Goal: Information Seeking & Learning: Learn about a topic

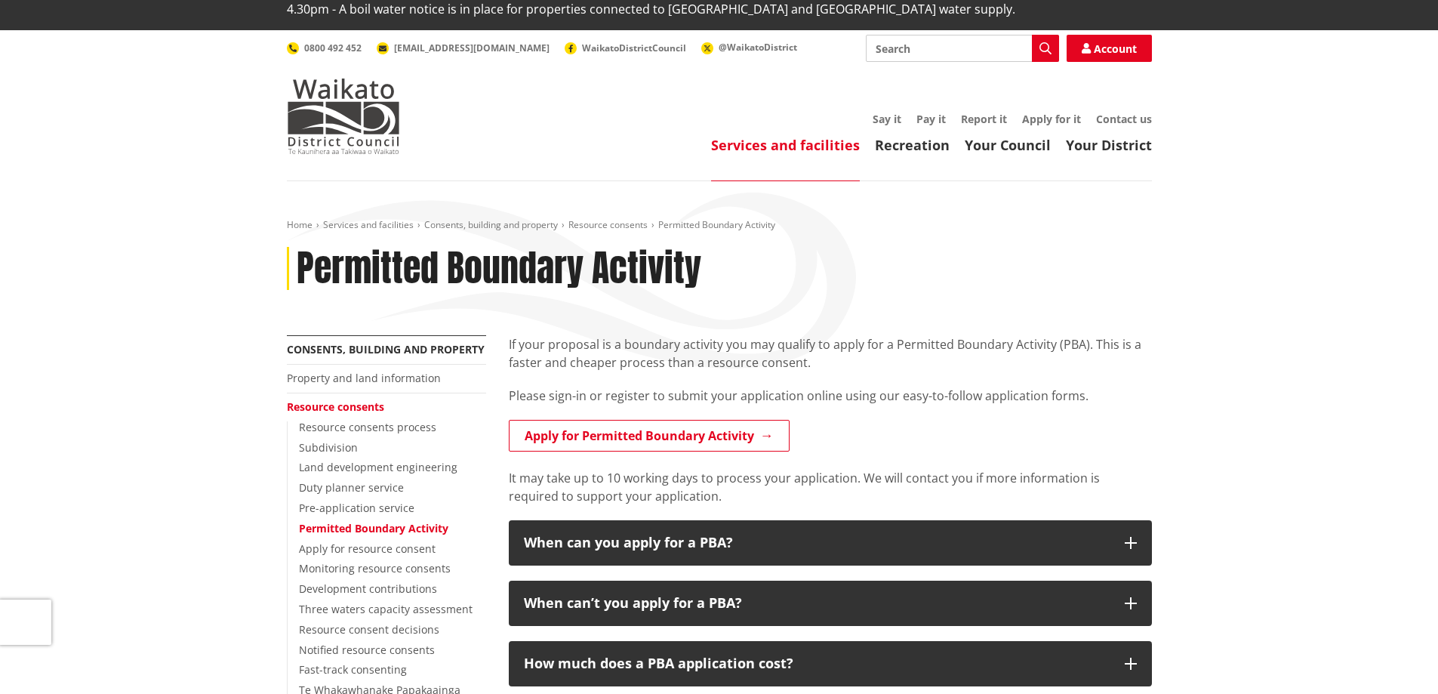
scroll to position [75, 0]
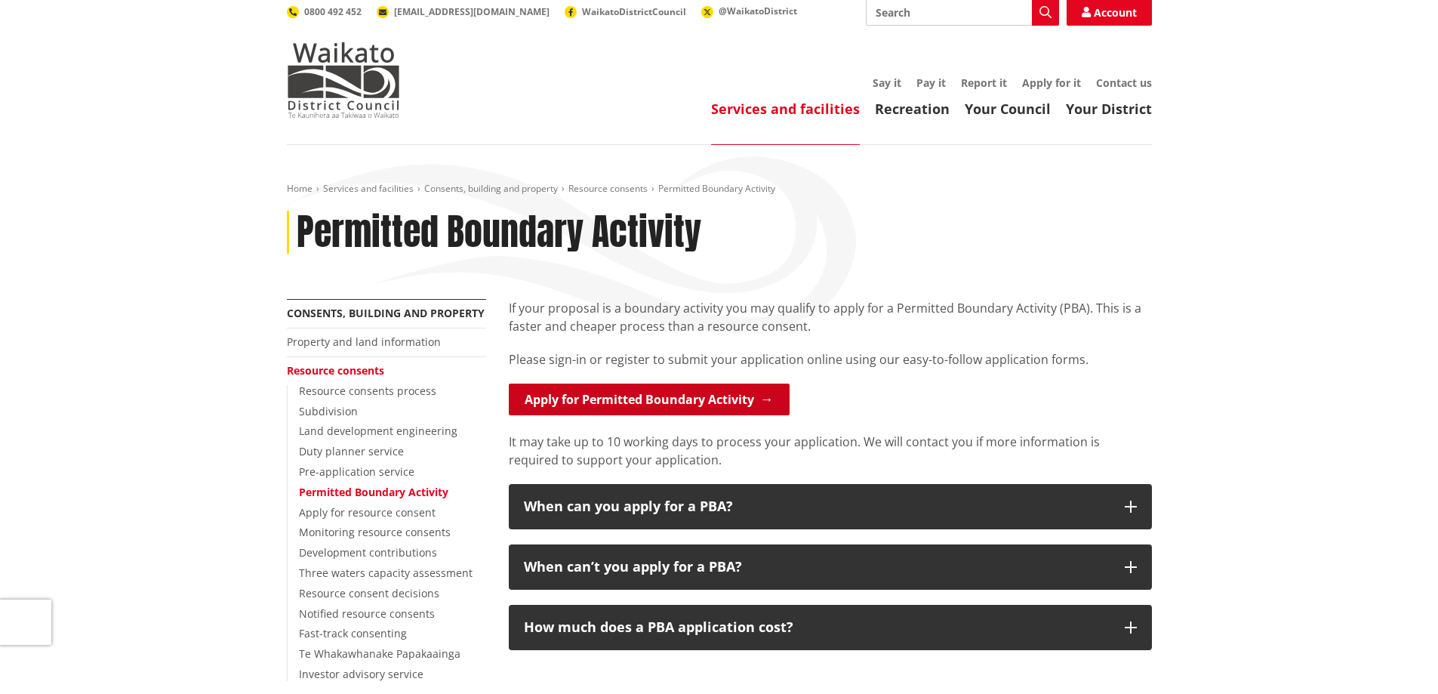
click at [667, 383] on link "Apply for Permitted Boundary Activity" at bounding box center [649, 399] width 281 height 32
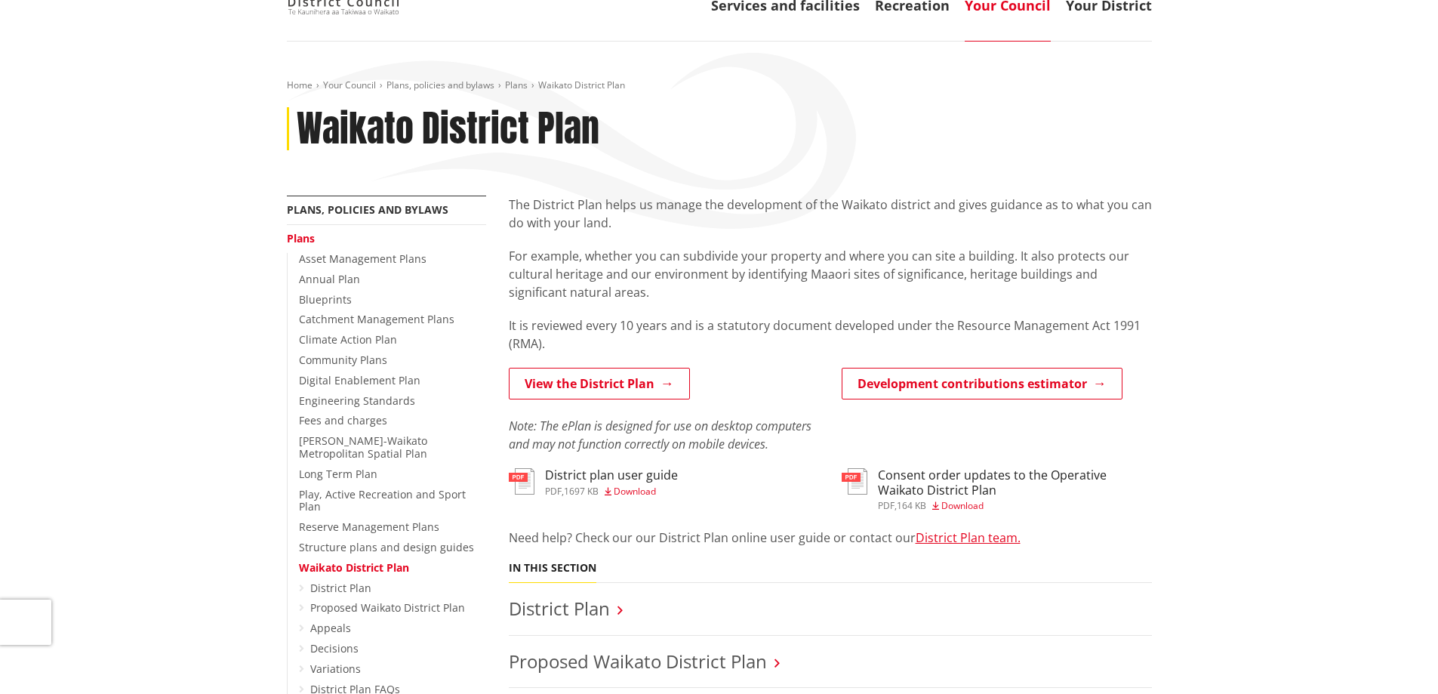
scroll to position [226, 0]
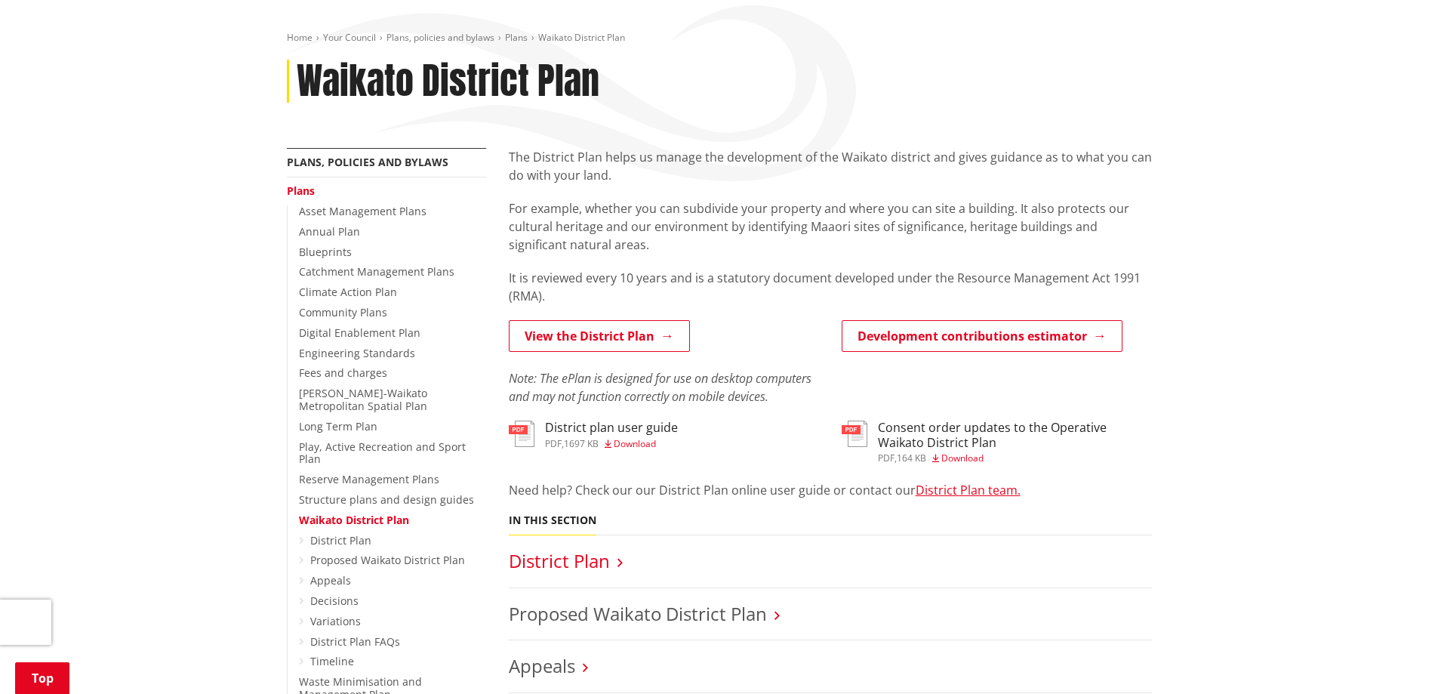
click at [598, 548] on link "District Plan" at bounding box center [559, 560] width 101 height 25
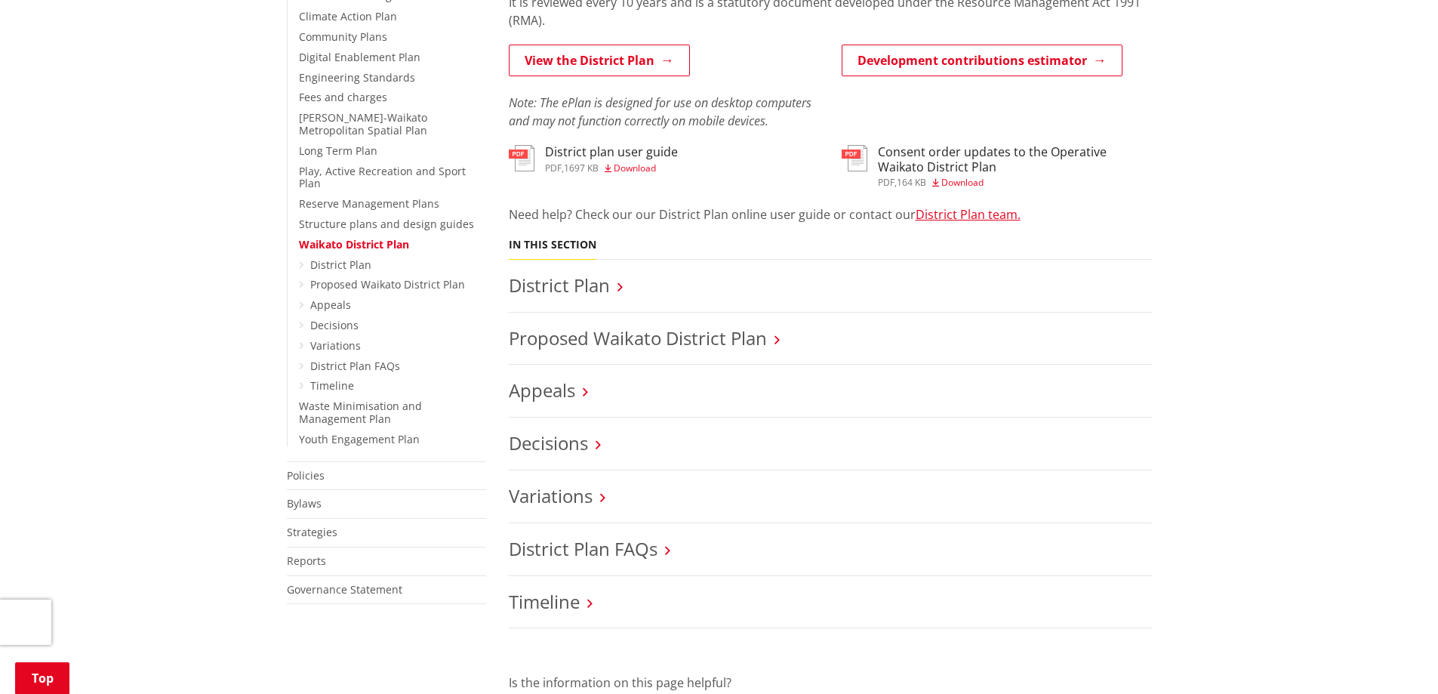
scroll to position [528, 0]
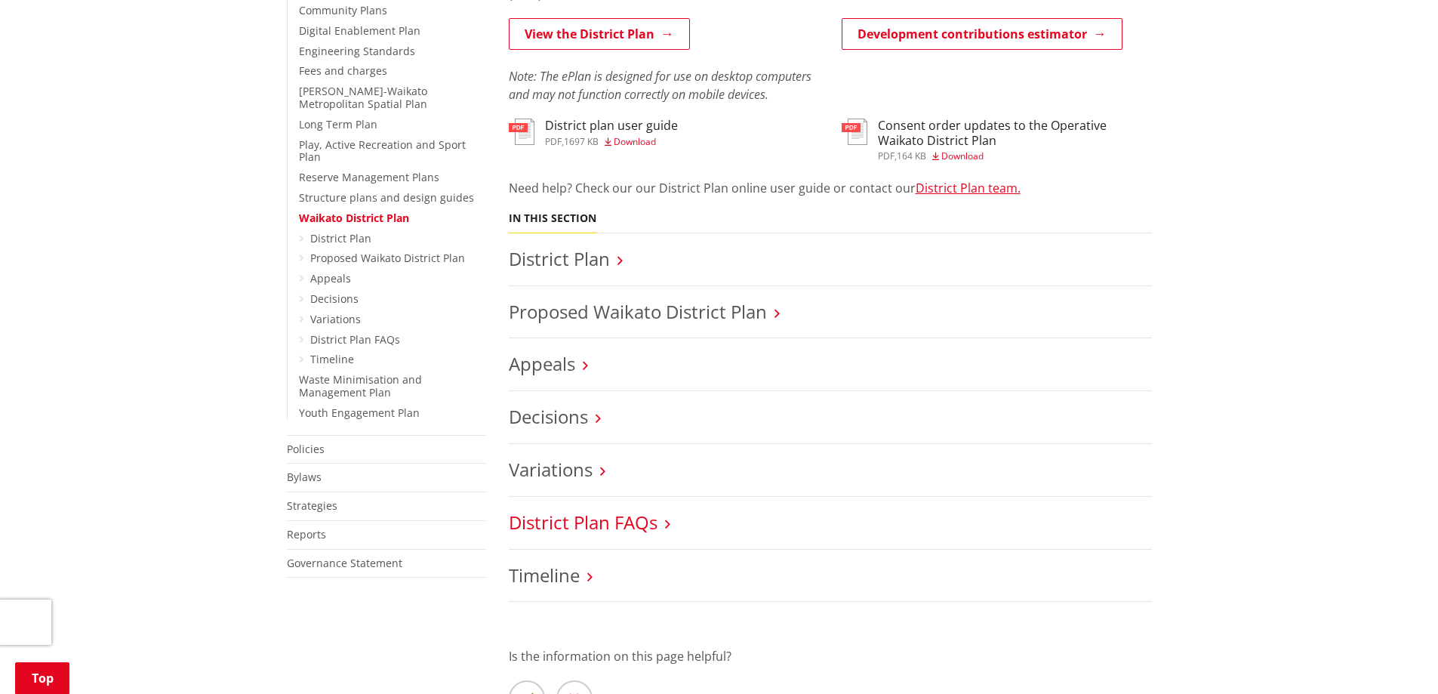
click at [596, 510] on link "District Plan FAQs" at bounding box center [583, 522] width 149 height 25
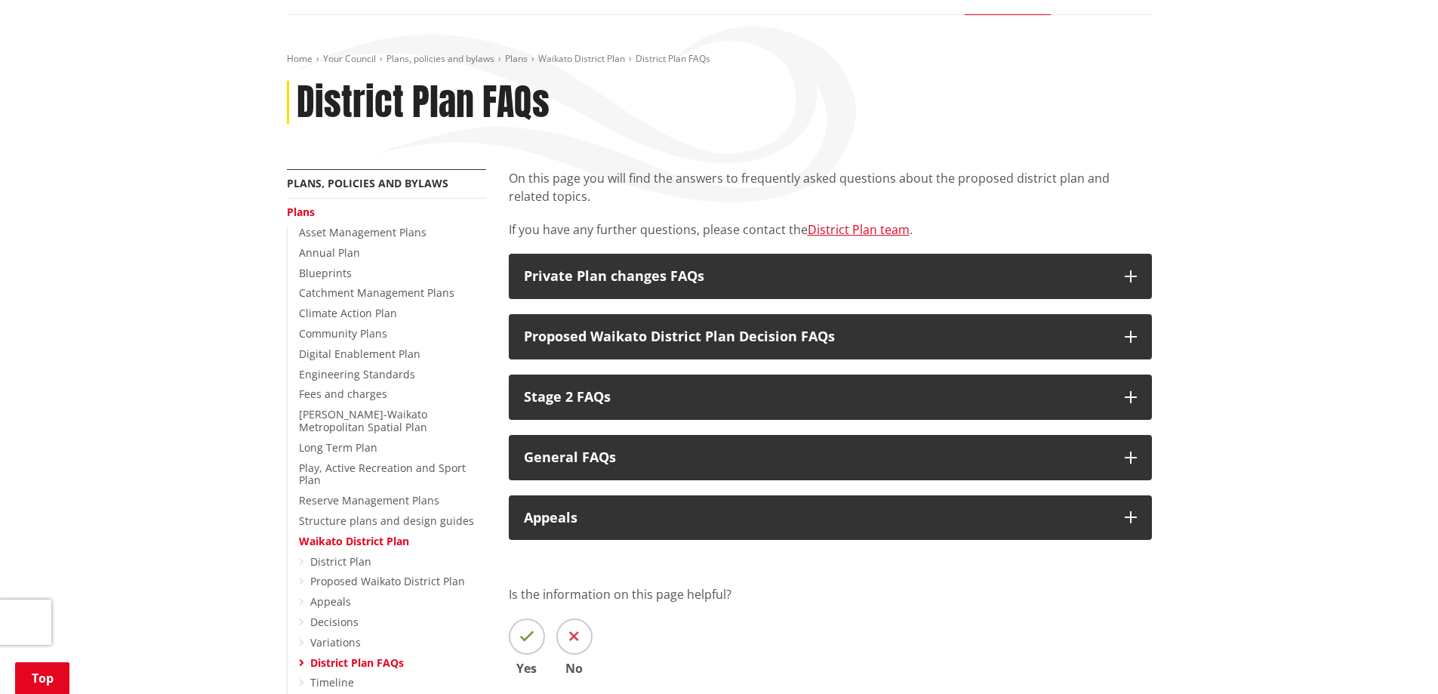
scroll to position [226, 0]
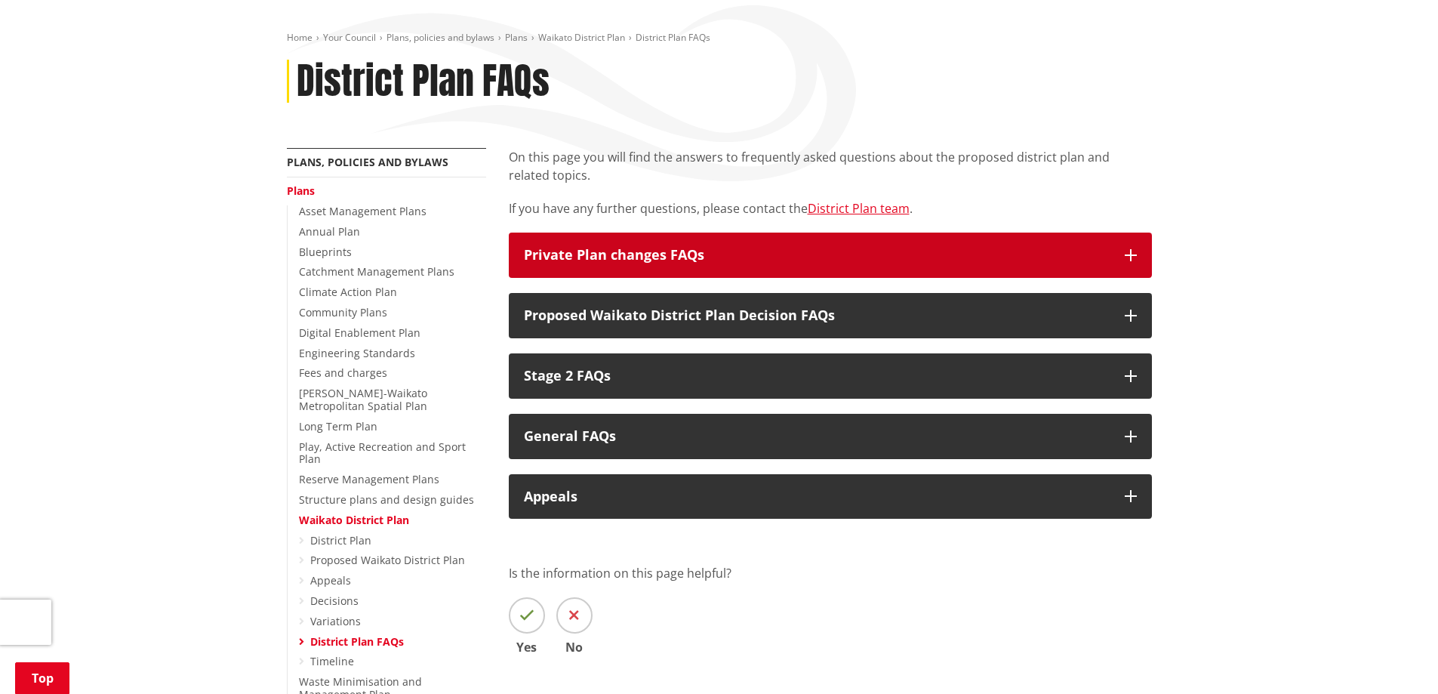
click at [598, 248] on h3 "Private Plan changes FAQs" at bounding box center [817, 255] width 586 height 15
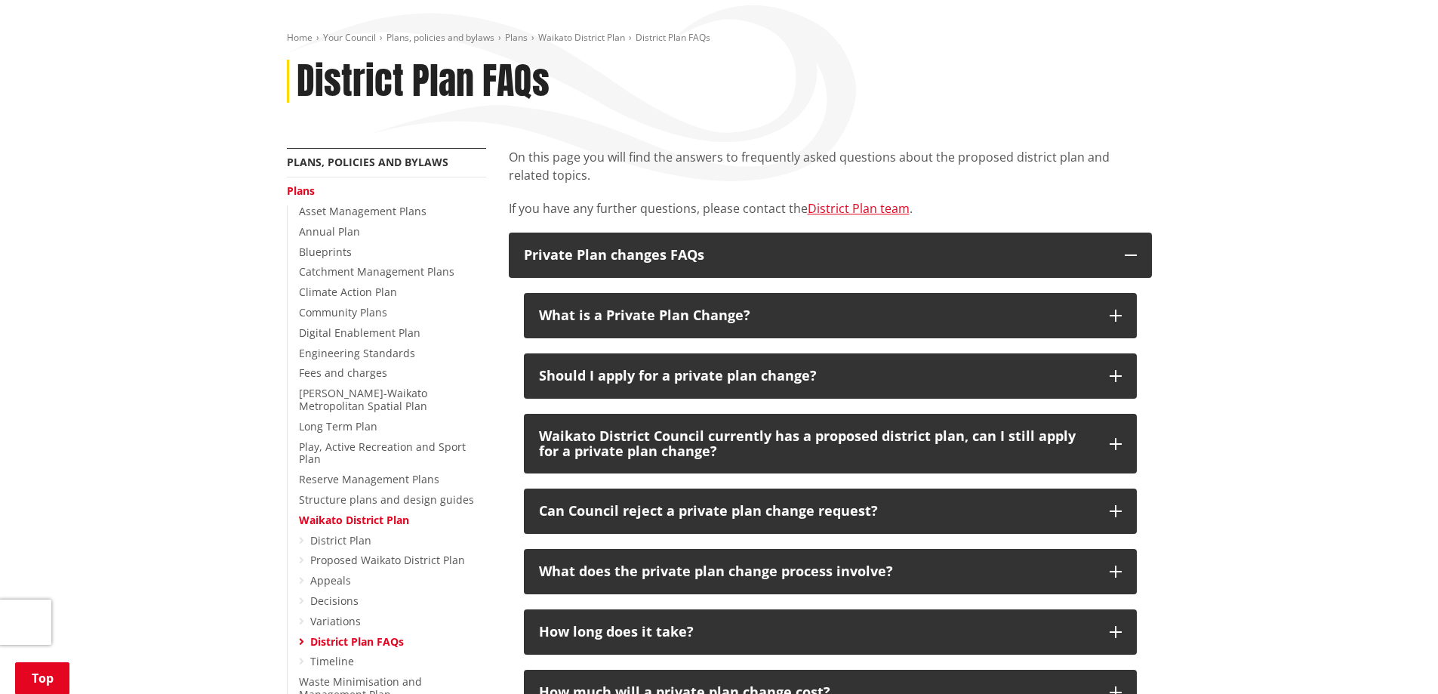
click at [1336, 438] on div "Home Your Council Plans, policies and bylaws Plans Waikato District Plan Distri…" at bounding box center [719, 640] width 1438 height 1292
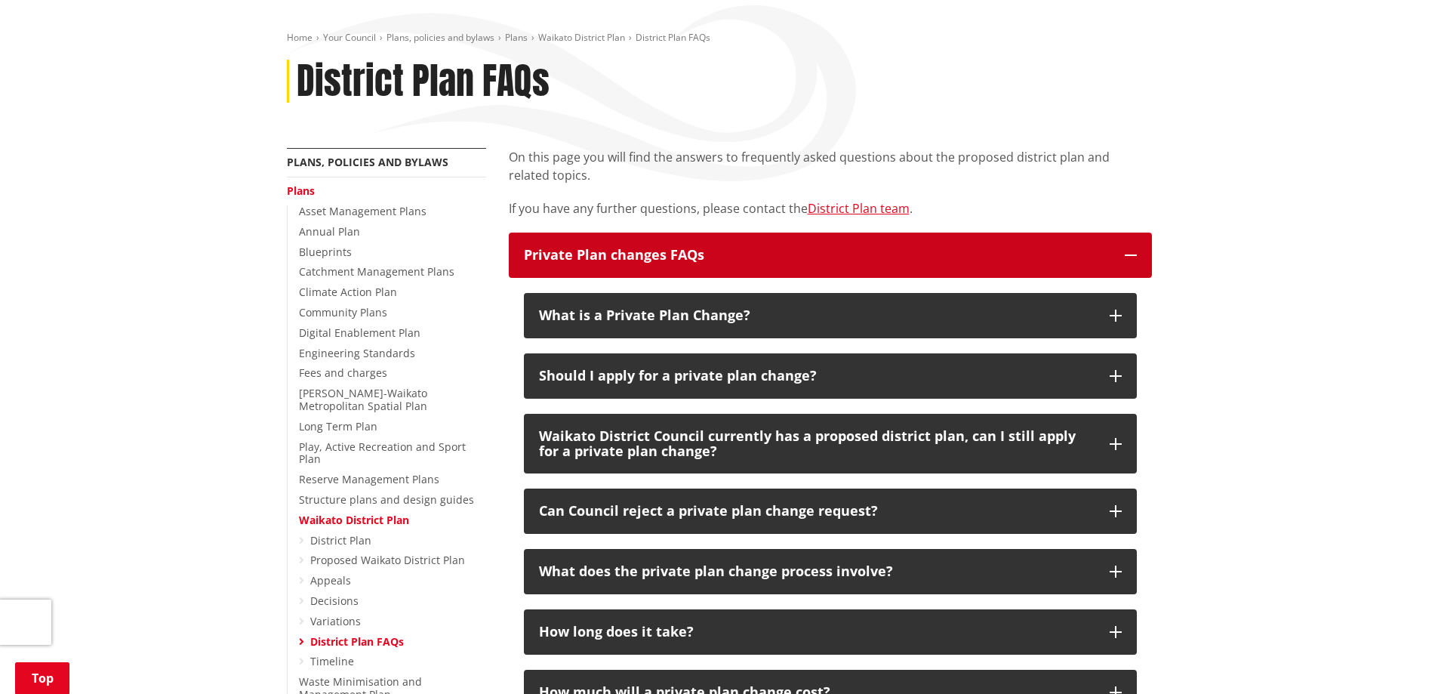
click at [1139, 233] on button "Private Plan changes FAQs" at bounding box center [830, 255] width 643 height 45
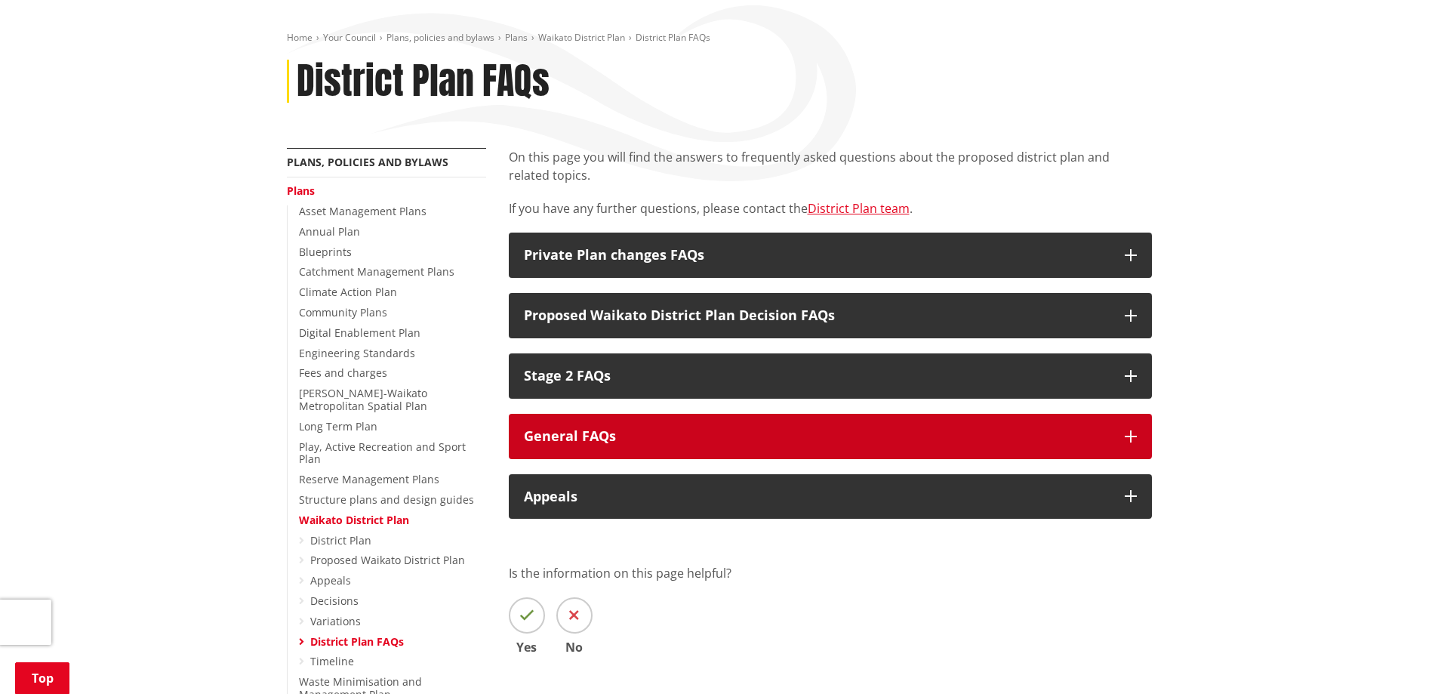
click at [659, 419] on button "General FAQs" at bounding box center [830, 436] width 643 height 45
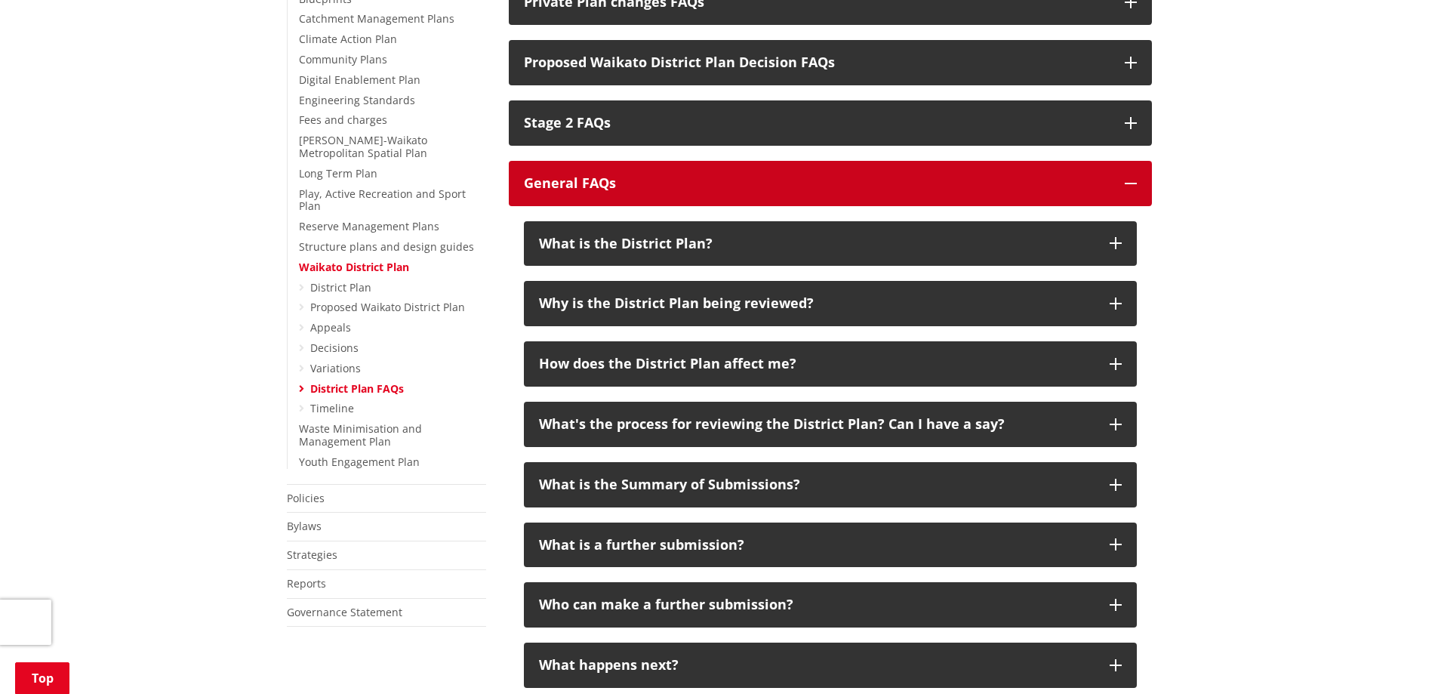
scroll to position [453, 0]
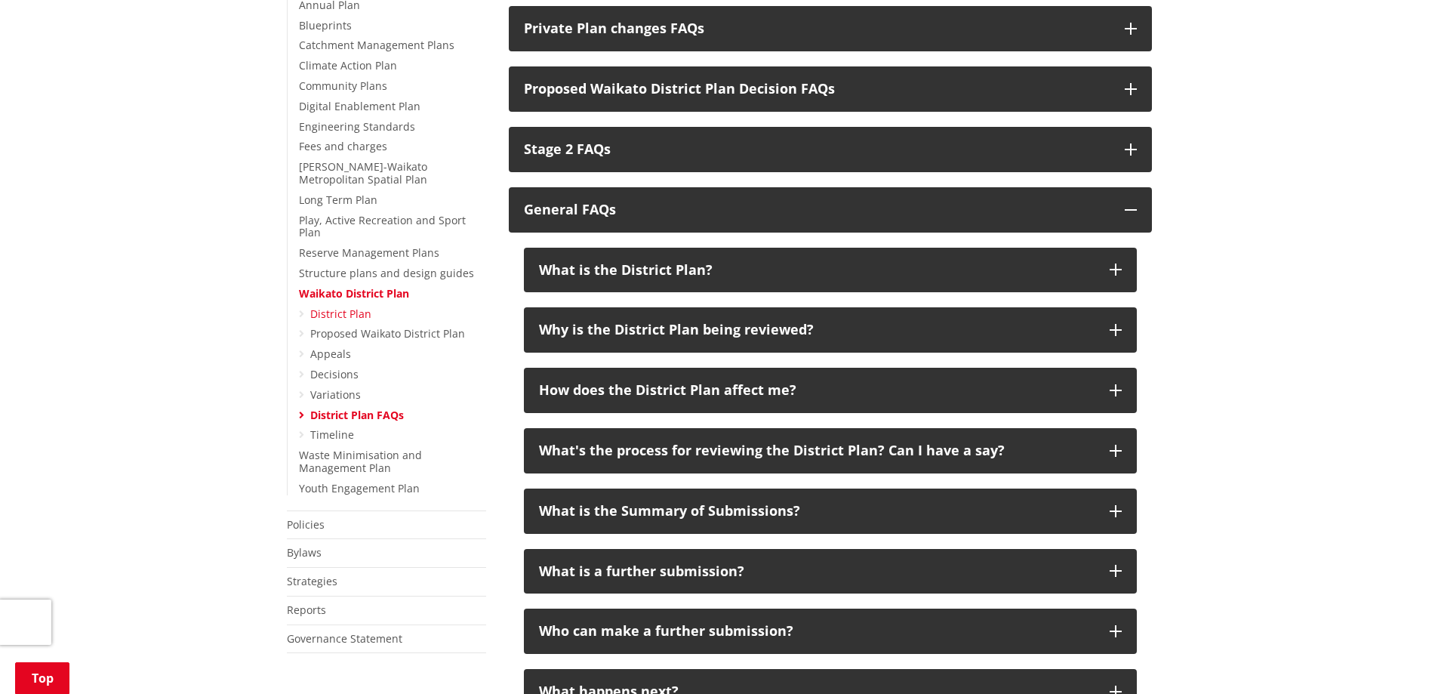
click at [351, 306] on link "District Plan" at bounding box center [340, 313] width 61 height 14
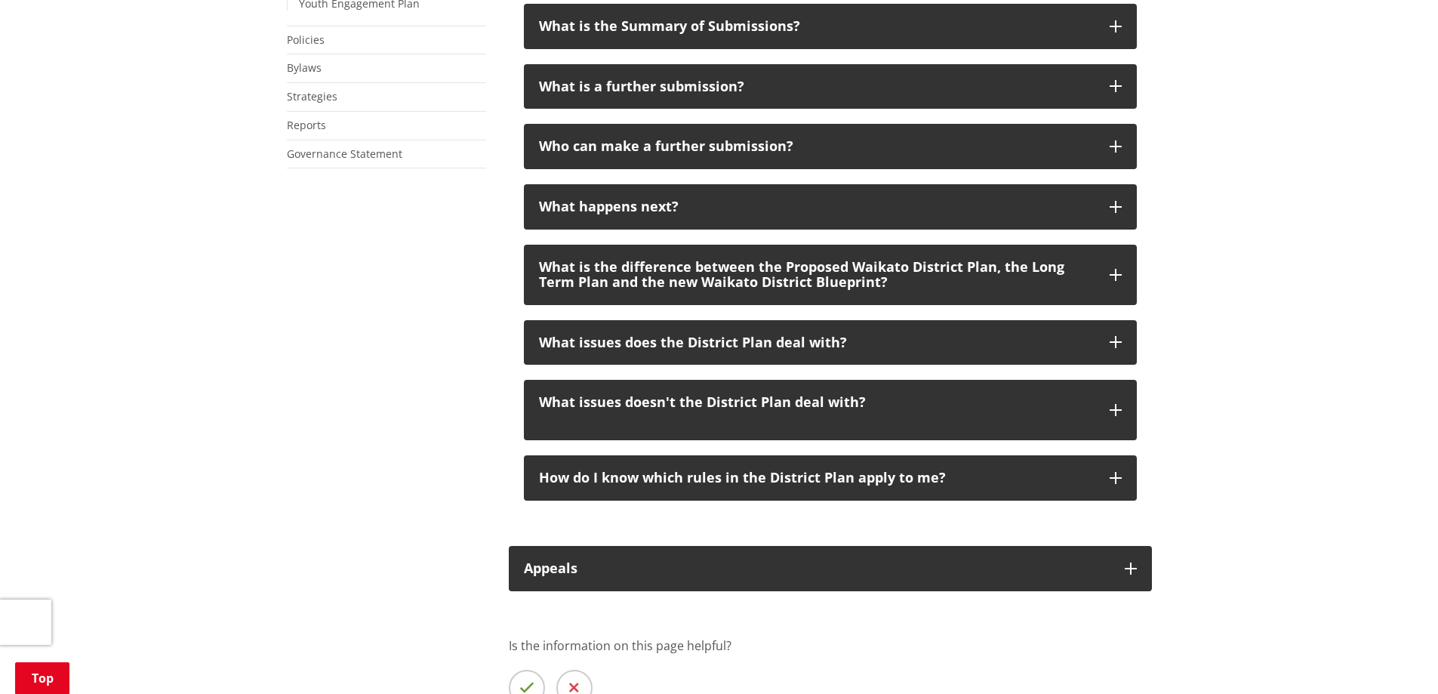
scroll to position [981, 0]
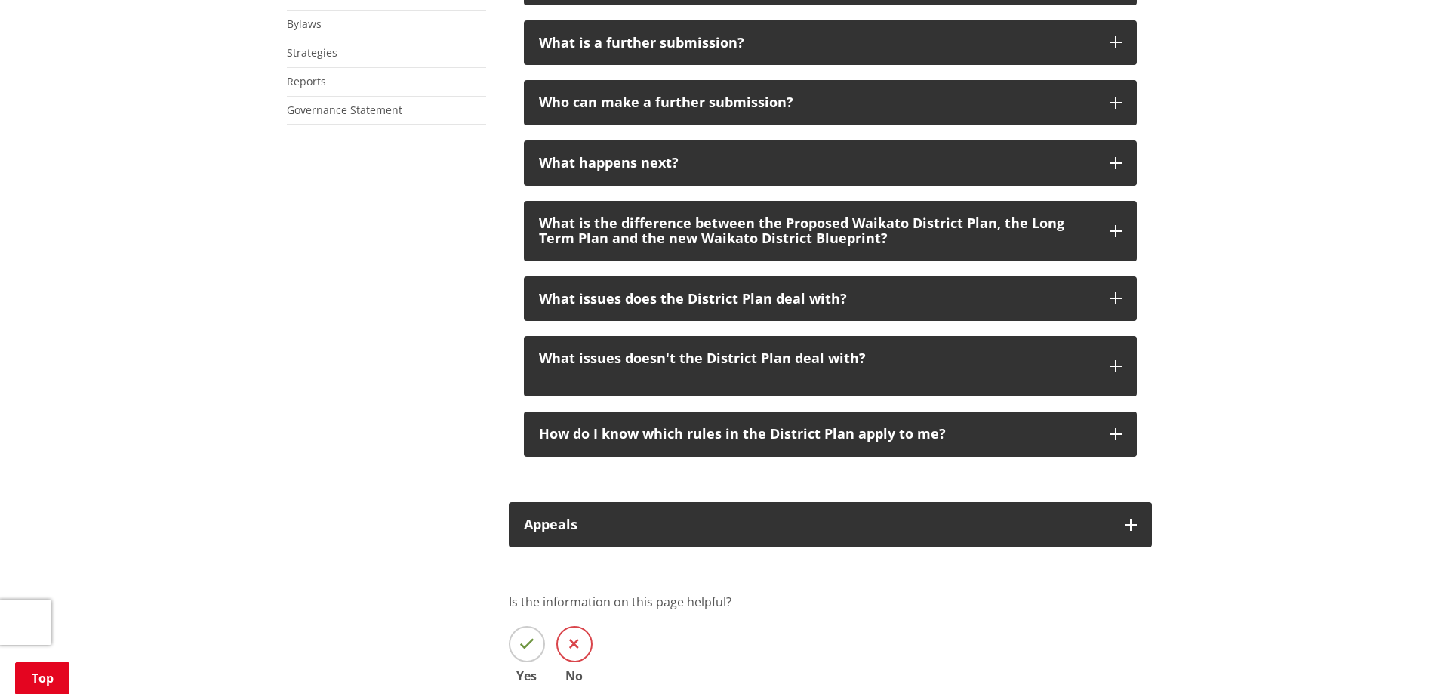
drag, startPoint x: 584, startPoint y: 599, endPoint x: 570, endPoint y: 605, distance: 14.6
click at [570, 626] on label "No" at bounding box center [574, 654] width 36 height 56
click at [0, 0] on input "No" at bounding box center [0, 0] width 0 height 0
click at [579, 618] on textarea "How can we improve the information on this page?" at bounding box center [830, 650] width 643 height 79
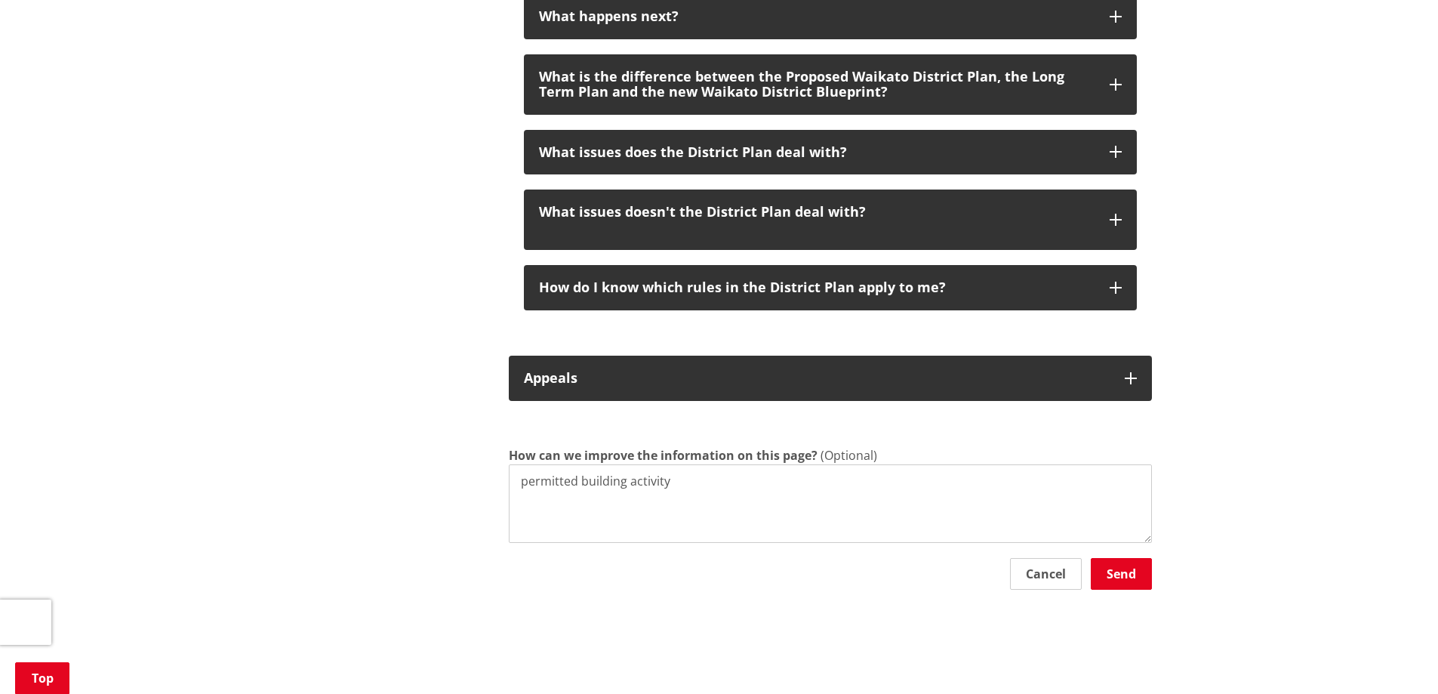
scroll to position [1132, 0]
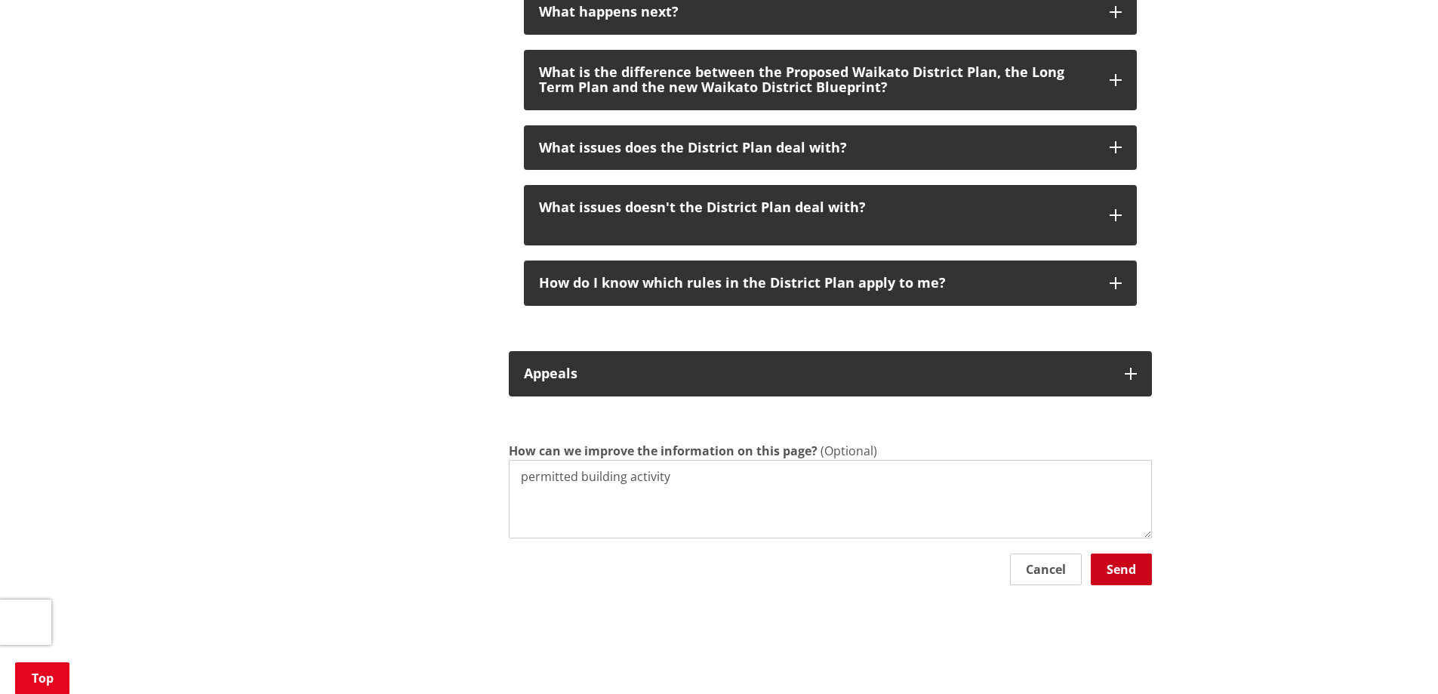
type textarea "permitted building activity"
click at [1134, 553] on button "Send" at bounding box center [1121, 569] width 61 height 32
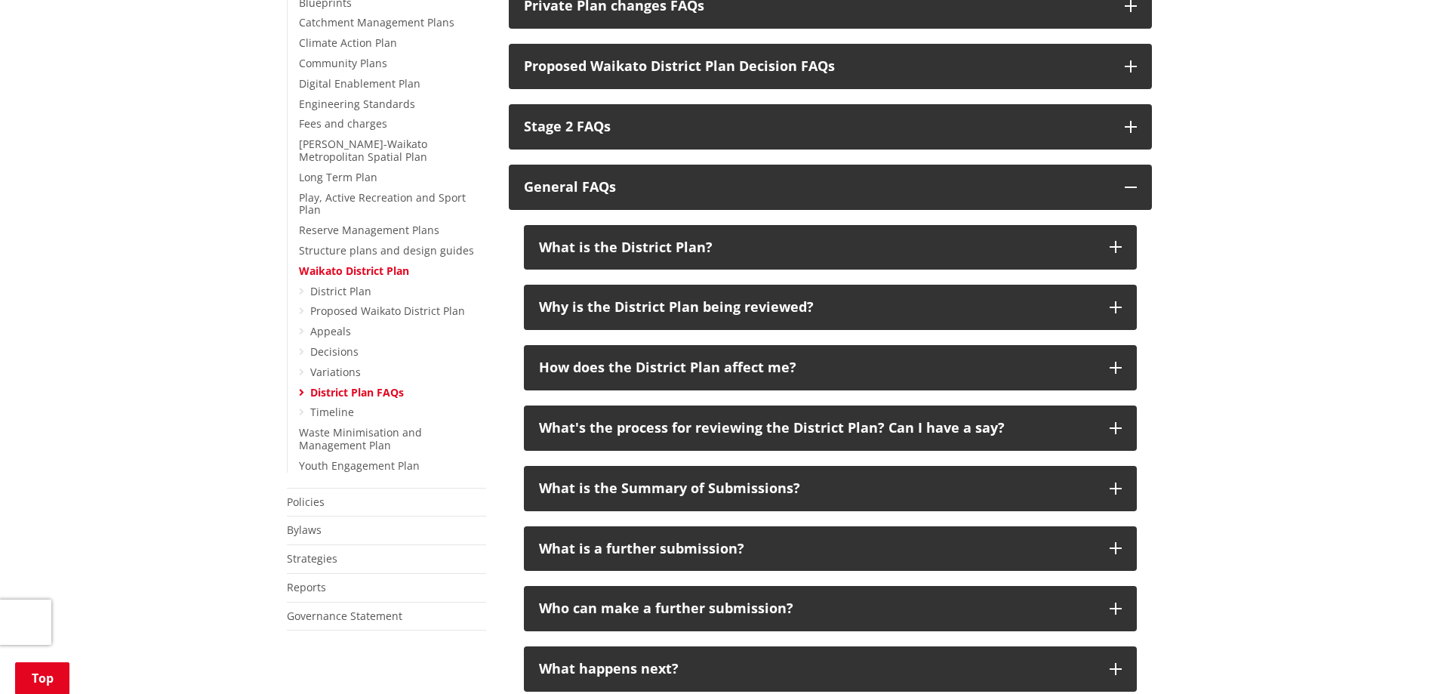
scroll to position [226, 0]
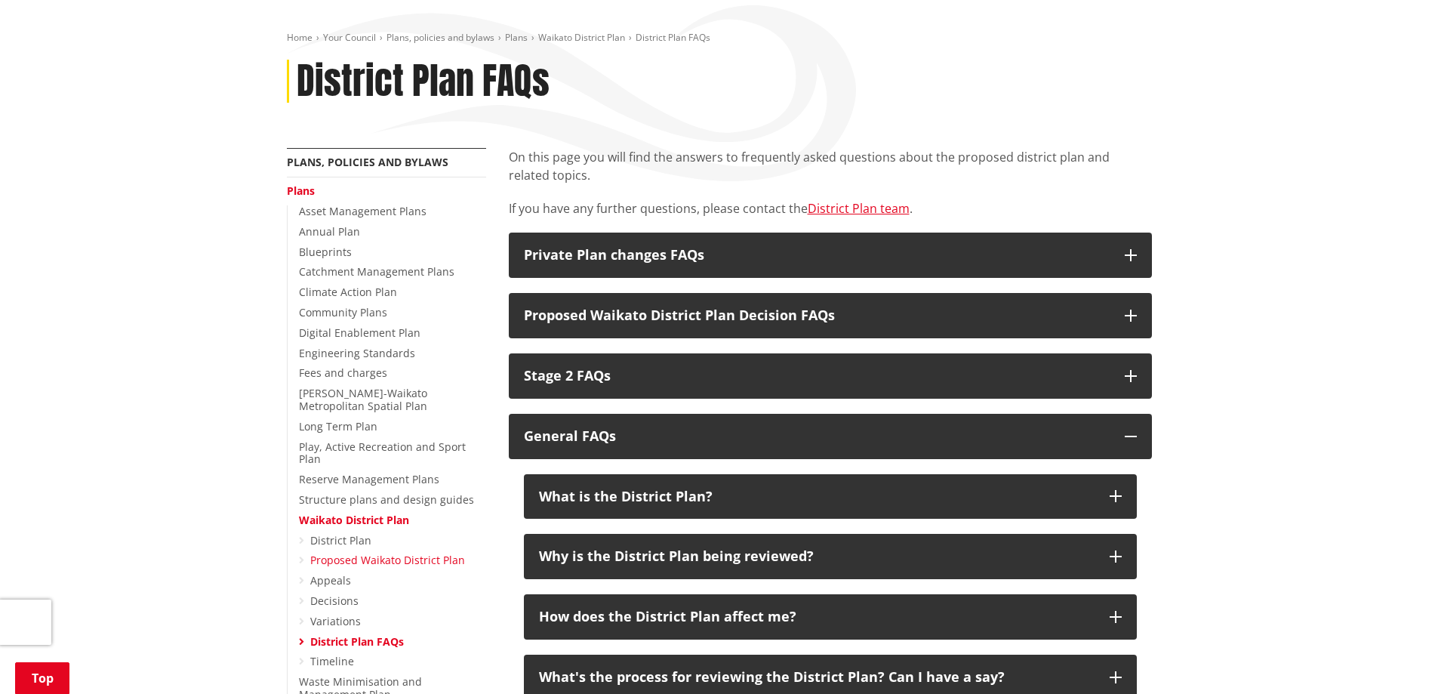
click at [431, 553] on link "Proposed Waikato District Plan" at bounding box center [387, 560] width 155 height 14
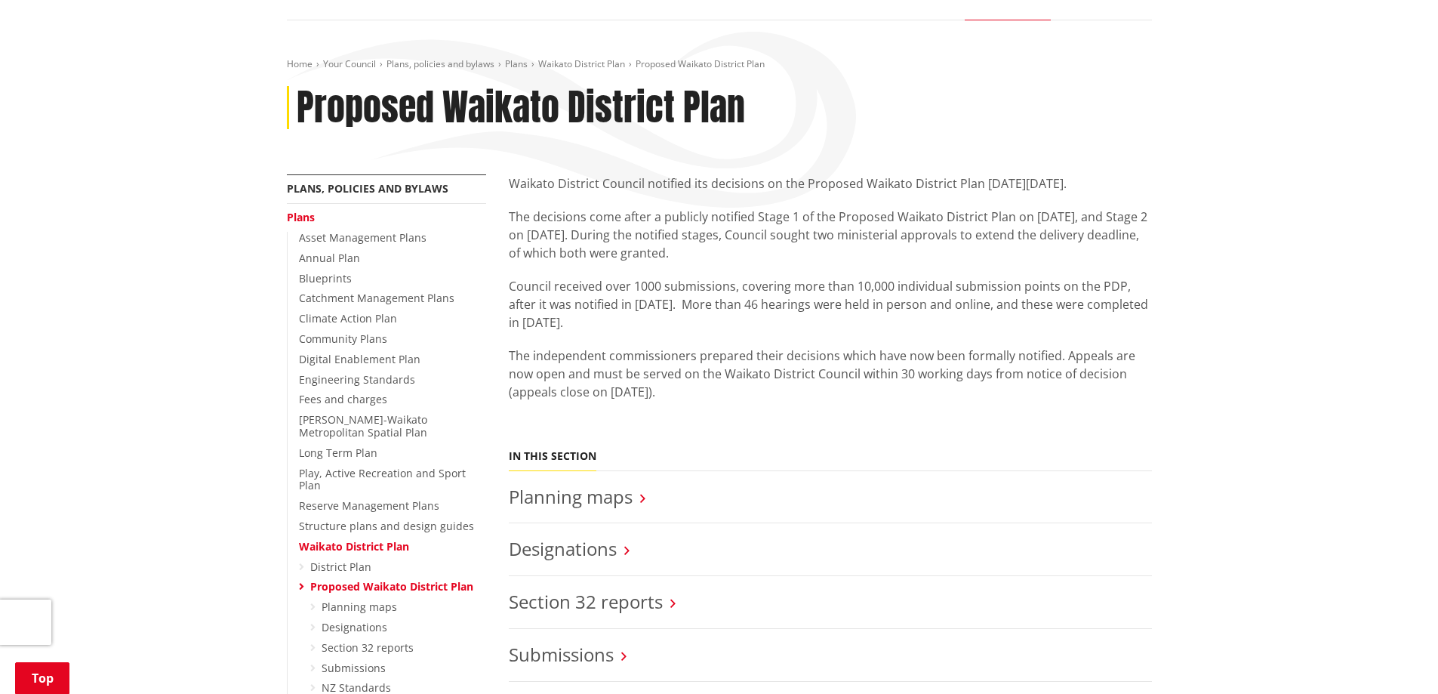
scroll to position [226, 0]
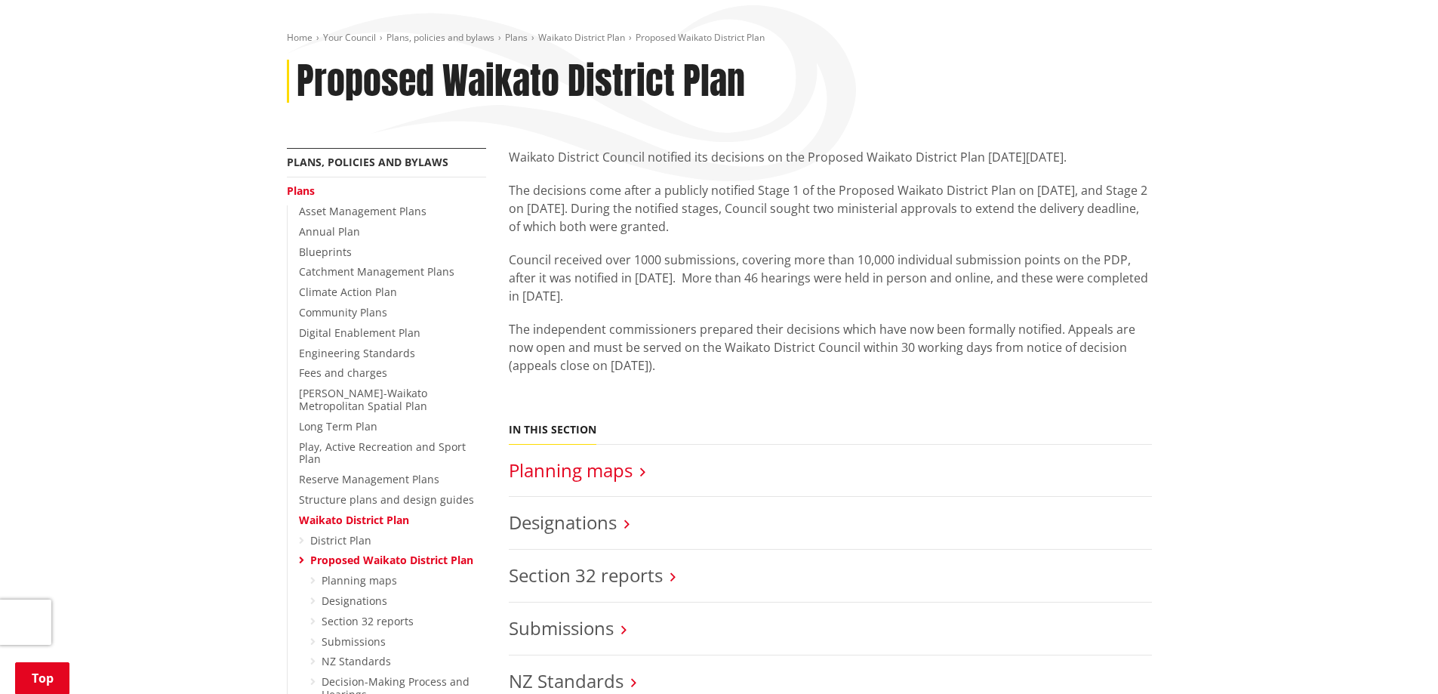
click at [584, 457] on link "Planning maps" at bounding box center [571, 469] width 124 height 25
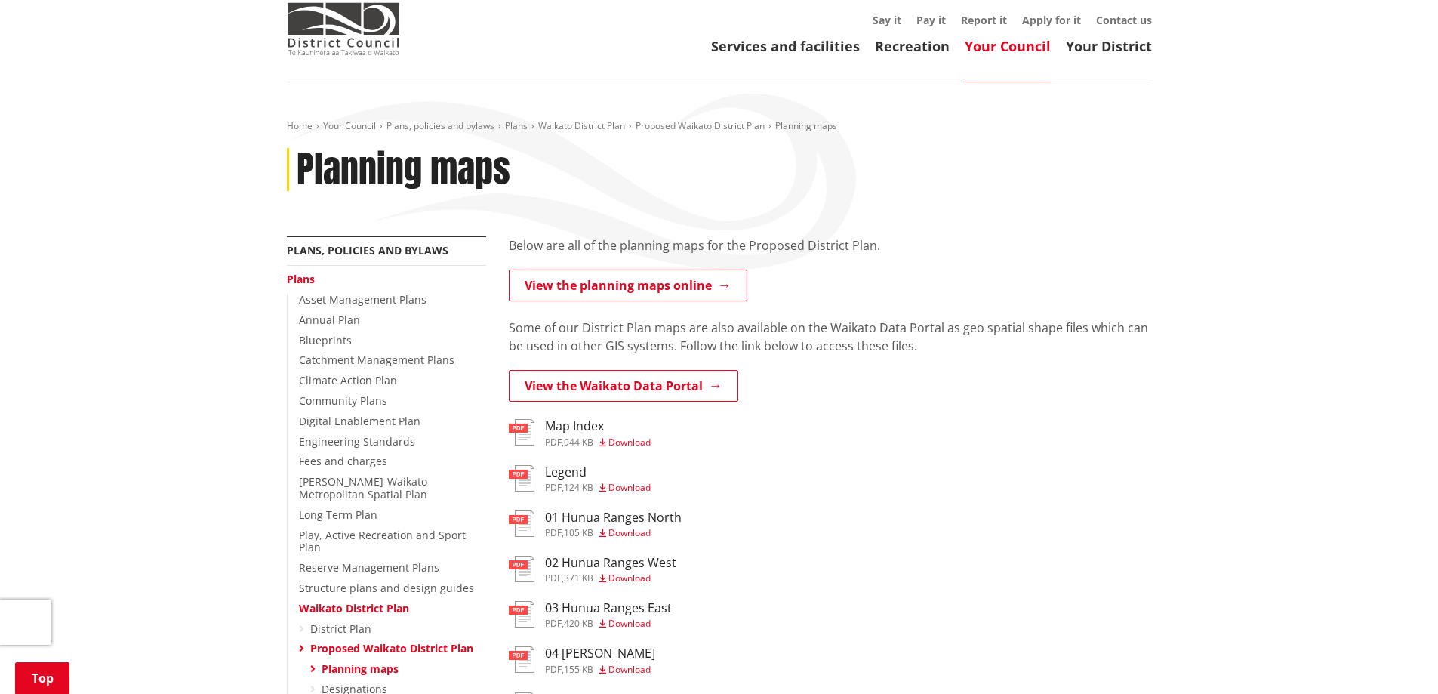
scroll to position [75, 0]
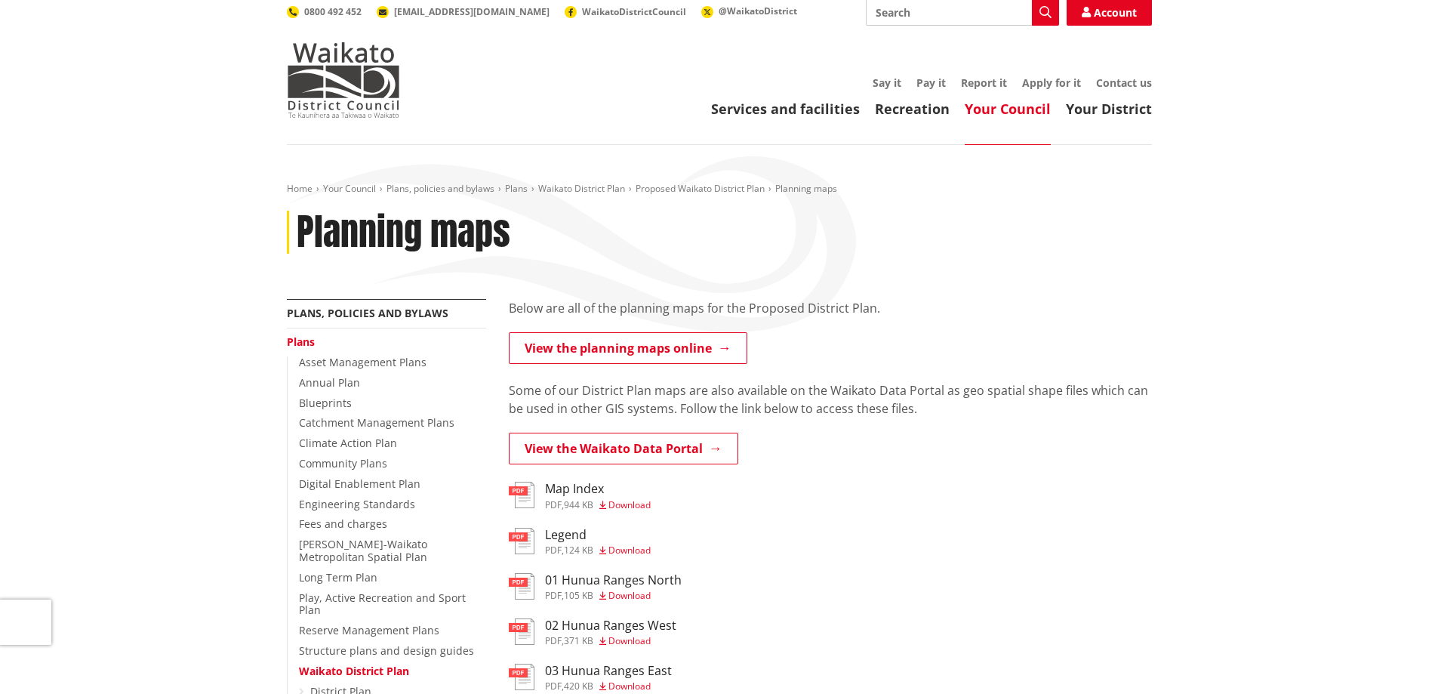
click at [572, 482] on h3 "Map Index" at bounding box center [598, 489] width 106 height 14
